Goal: Task Accomplishment & Management: Manage account settings

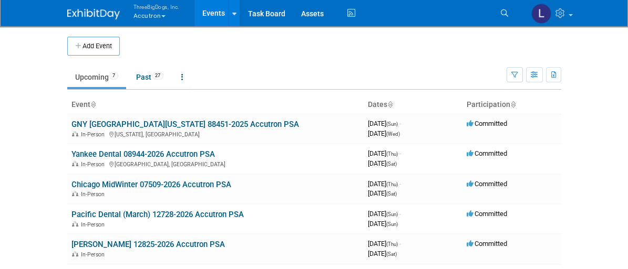
drag, startPoint x: 430, startPoint y: 0, endPoint x: 77, endPoint y: 13, distance: 353.2
click at [77, 13] on div at bounding box center [99, 9] width 65 height 19
click at [132, 12] on button "ThreeBigDogs, Inc. Accutron" at bounding box center [162, 12] width 60 height 25
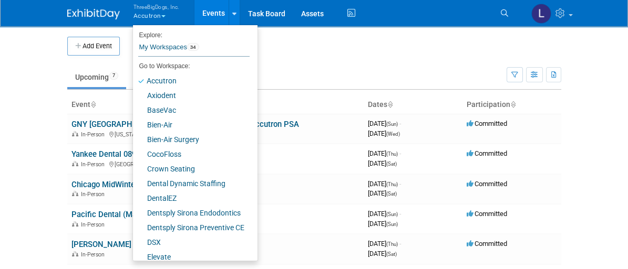
scroll to position [175, 0]
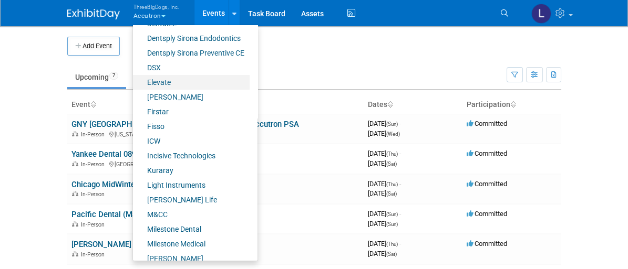
click at [133, 82] on link "Elevate" at bounding box center [191, 82] width 117 height 15
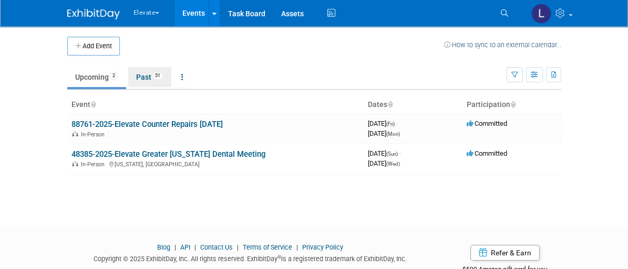
click at [128, 75] on link "Past 51" at bounding box center [149, 77] width 43 height 20
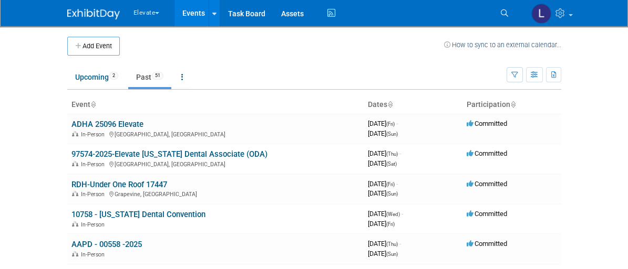
click at [0, 0] on span "Search" at bounding box center [0, 0] width 0 height 0
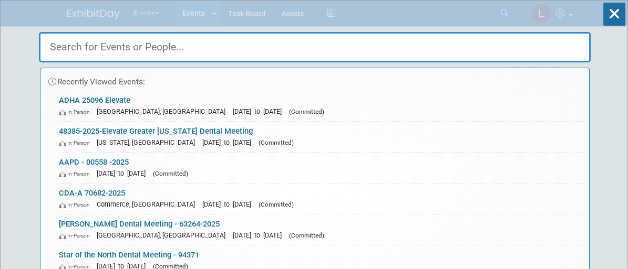
click at [614, 18] on icon at bounding box center [614, 14] width 22 height 23
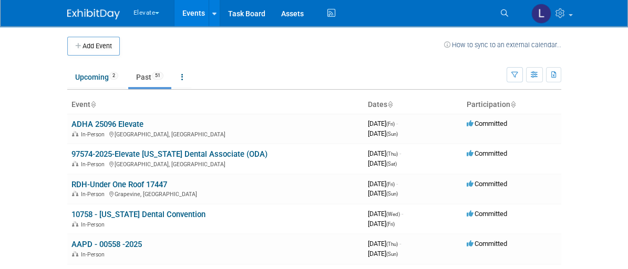
click at [538, 74] on icon "button" at bounding box center [534, 75] width 8 height 7
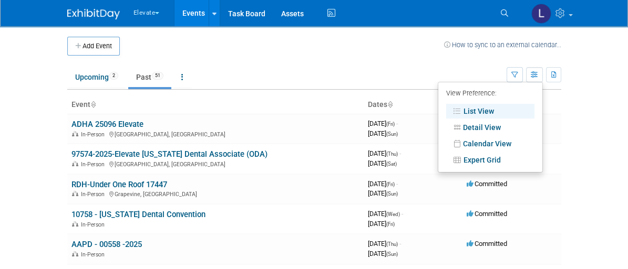
click at [518, 76] on icon "button" at bounding box center [514, 75] width 7 height 7
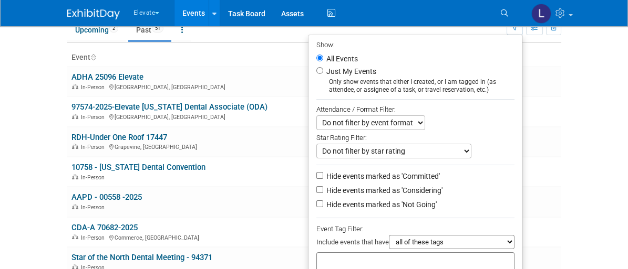
scroll to position [175, 0]
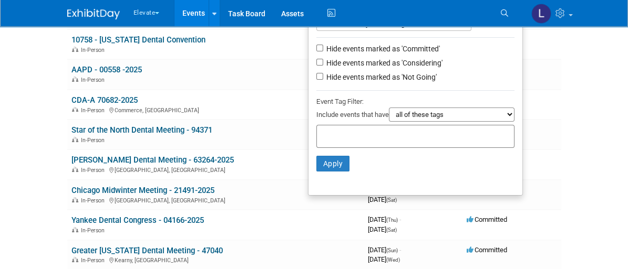
click at [405, 133] on input "text" at bounding box center [363, 135] width 84 height 11
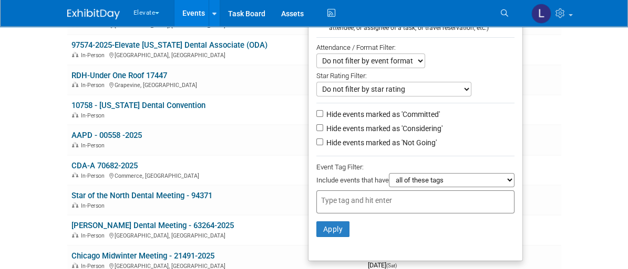
scroll to position [0, 0]
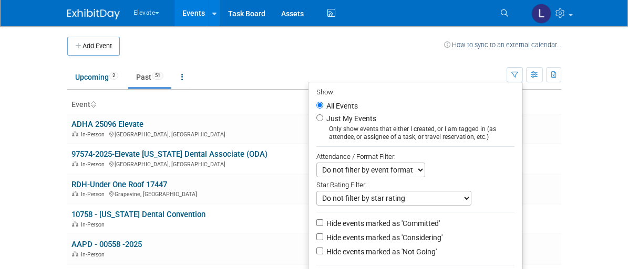
drag, startPoint x: 168, startPoint y: 72, endPoint x: 241, endPoint y: 150, distance: 107.4
click at [172, 72] on ul "Upcoming 2 Past 51 All Events 53 Past and Upcoming Grouped Annually Events grou…" at bounding box center [286, 78] width 439 height 24
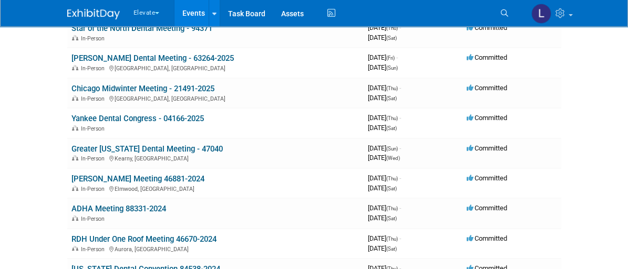
scroll to position [291, 0]
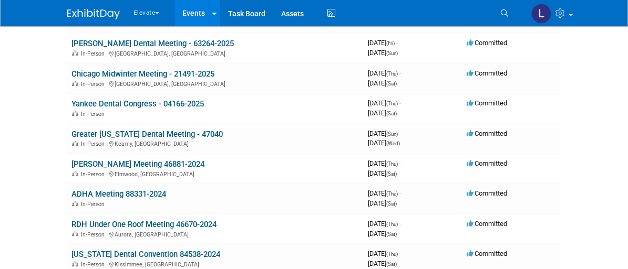
click at [111, 131] on link "Greater New York Dental Meeting - 47040" at bounding box center [146, 134] width 151 height 9
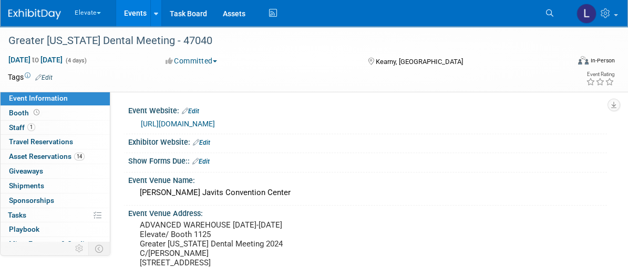
click at [173, 46] on div "Greater New York Dental Meeting - 47040" at bounding box center [280, 41] width 551 height 19
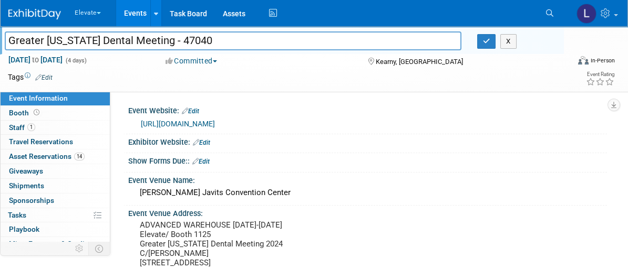
click at [171, 39] on input "Greater New York Dental Meeting - 47040" at bounding box center [233, 41] width 456 height 18
type input "Greater [US_STATE] Dental Meeting - 2024-47040"
click at [485, 39] on icon "button" at bounding box center [486, 41] width 7 height 7
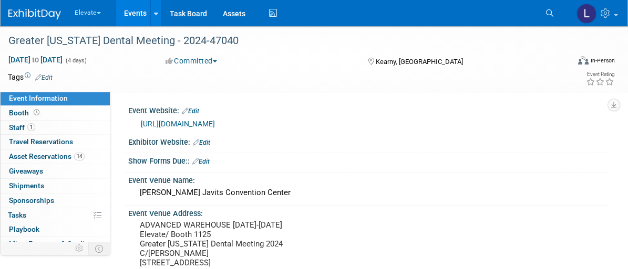
click at [20, 112] on span "Booth" at bounding box center [25, 113] width 33 height 8
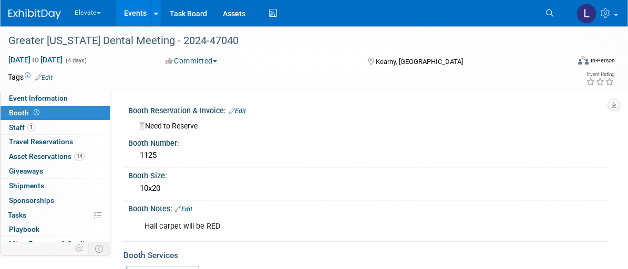
click at [132, 13] on link "Events" at bounding box center [135, 13] width 38 height 26
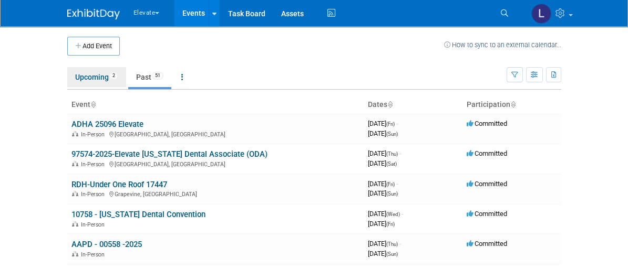
click at [67, 71] on link "Upcoming 2" at bounding box center [96, 77] width 59 height 20
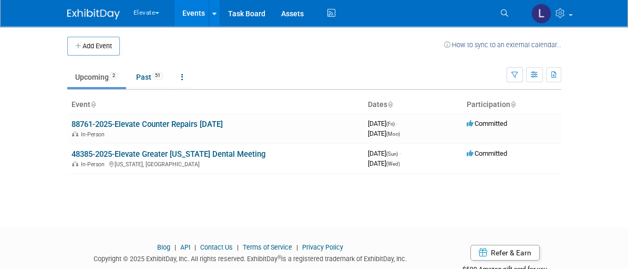
click at [92, 155] on link "48385-2025-Elevate Greater [US_STATE] Dental Meeting" at bounding box center [168, 154] width 194 height 9
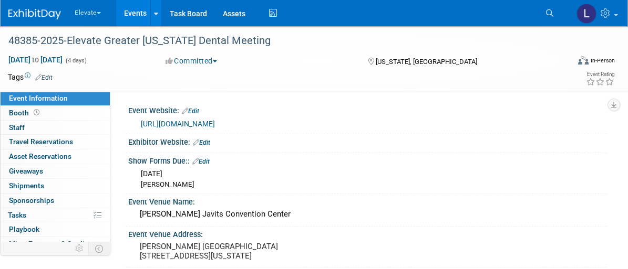
click at [43, 117] on link "Booth" at bounding box center [55, 113] width 109 height 14
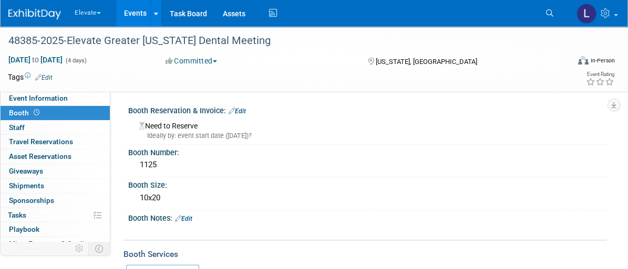
click at [175, 196] on div "10x20" at bounding box center [367, 198] width 463 height 16
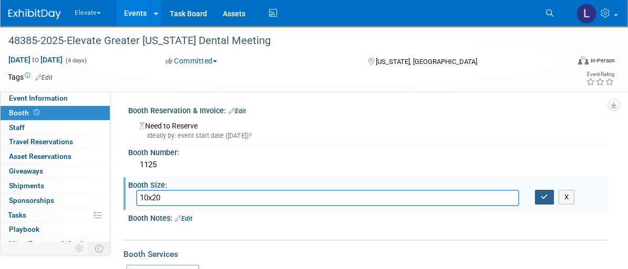
click at [543, 199] on icon "button" at bounding box center [543, 197] width 7 height 7
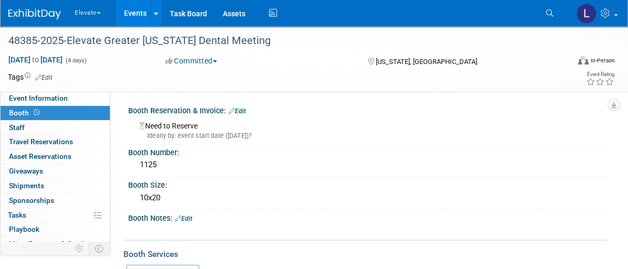
click at [77, 15] on button "Elevate" at bounding box center [94, 11] width 40 height 22
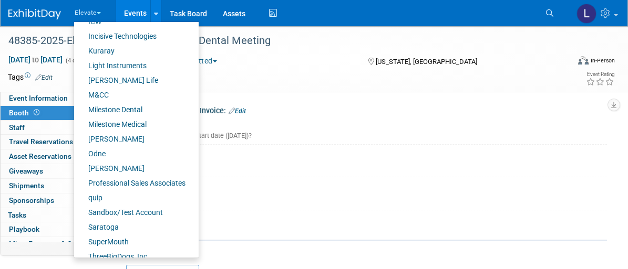
scroll to position [315, 0]
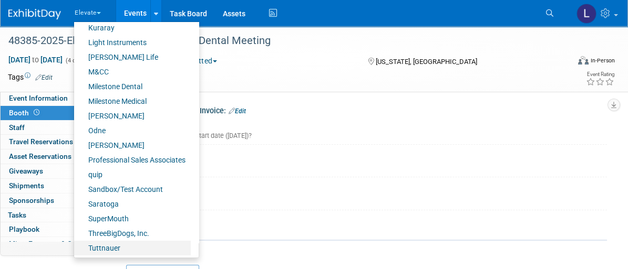
click at [115, 246] on link "Tuttnauer" at bounding box center [132, 248] width 117 height 15
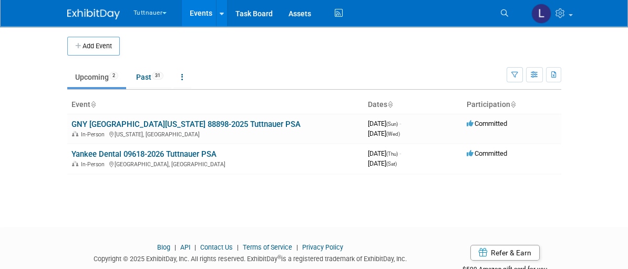
click at [85, 124] on link "GNY [GEOGRAPHIC_DATA][US_STATE] 88898-2025 Tuttnauer PSA" at bounding box center [185, 124] width 229 height 9
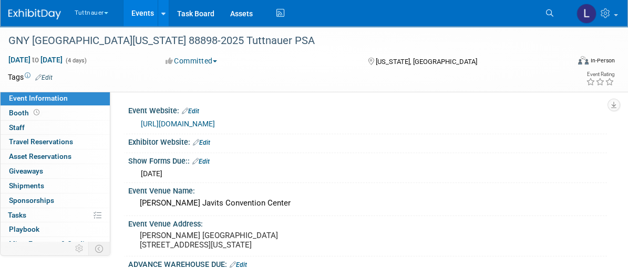
click at [28, 114] on span "Booth" at bounding box center [25, 113] width 33 height 8
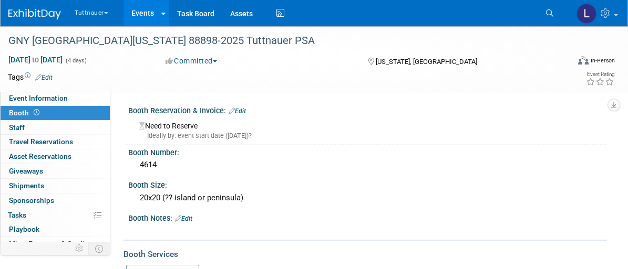
drag, startPoint x: 157, startPoint y: 170, endPoint x: 138, endPoint y: 169, distance: 19.5
click at [138, 169] on div "4614" at bounding box center [367, 165] width 463 height 16
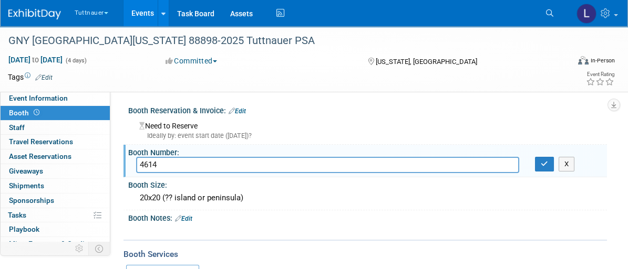
drag, startPoint x: 164, startPoint y: 163, endPoint x: 138, endPoint y: 164, distance: 26.8
click at [138, 164] on input "4614" at bounding box center [327, 165] width 383 height 16
click at [85, 18] on button "Tuttnauer" at bounding box center [98, 11] width 48 height 22
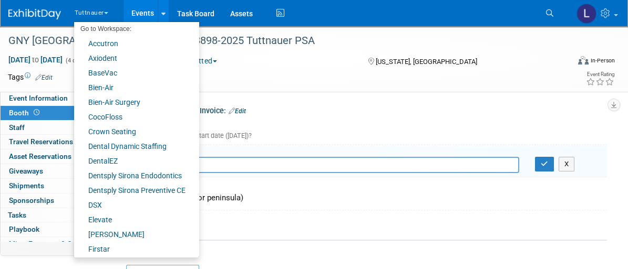
scroll to position [117, 0]
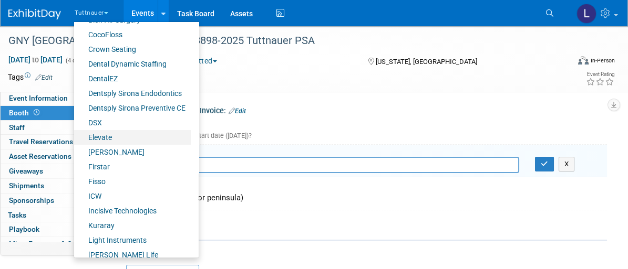
click at [98, 136] on link "Elevate" at bounding box center [132, 137] width 117 height 15
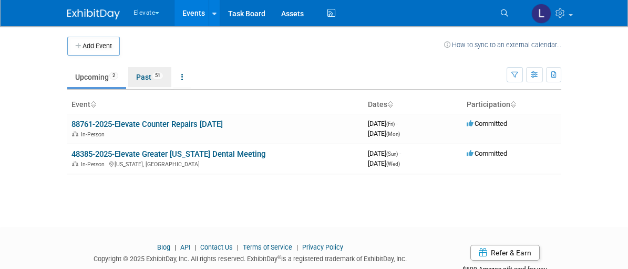
click at [128, 79] on link "Past 51" at bounding box center [149, 77] width 43 height 20
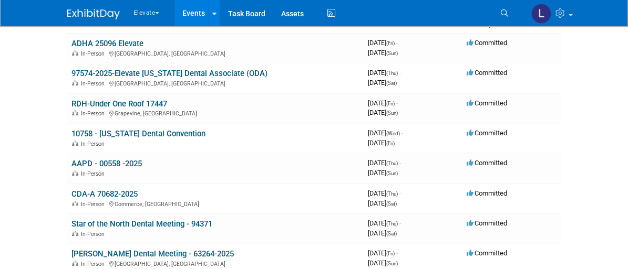
scroll to position [58, 0]
